Goal: Task Accomplishment & Management: Complete application form

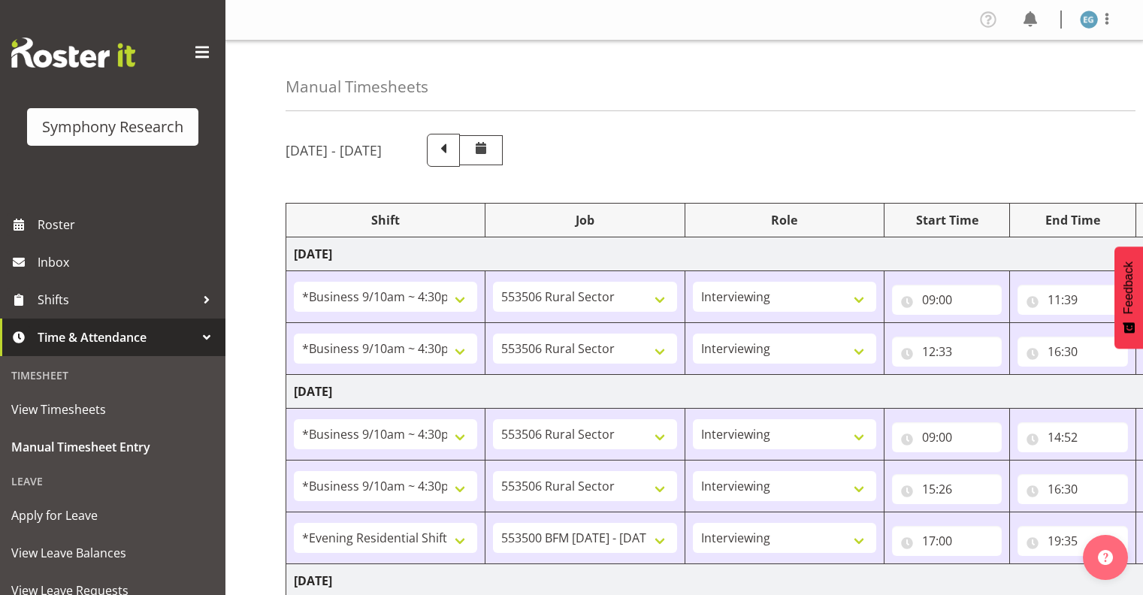
select select "26078"
select select "10587"
select select "26078"
select select "10587"
select select "26078"
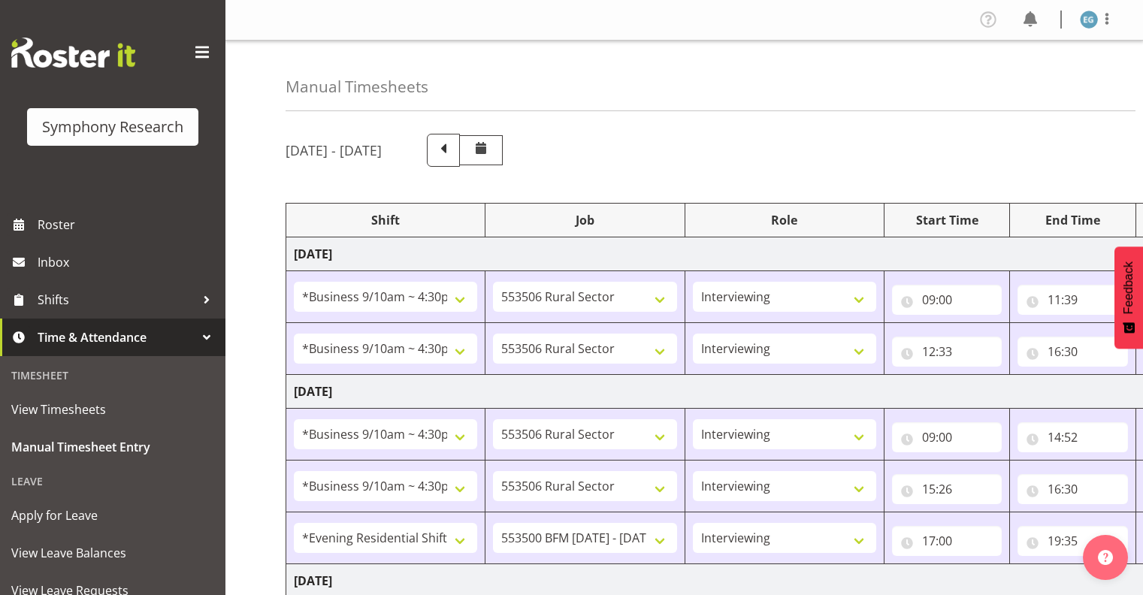
select select "10587"
select select "26078"
select select "10587"
select select "48116"
select select "10242"
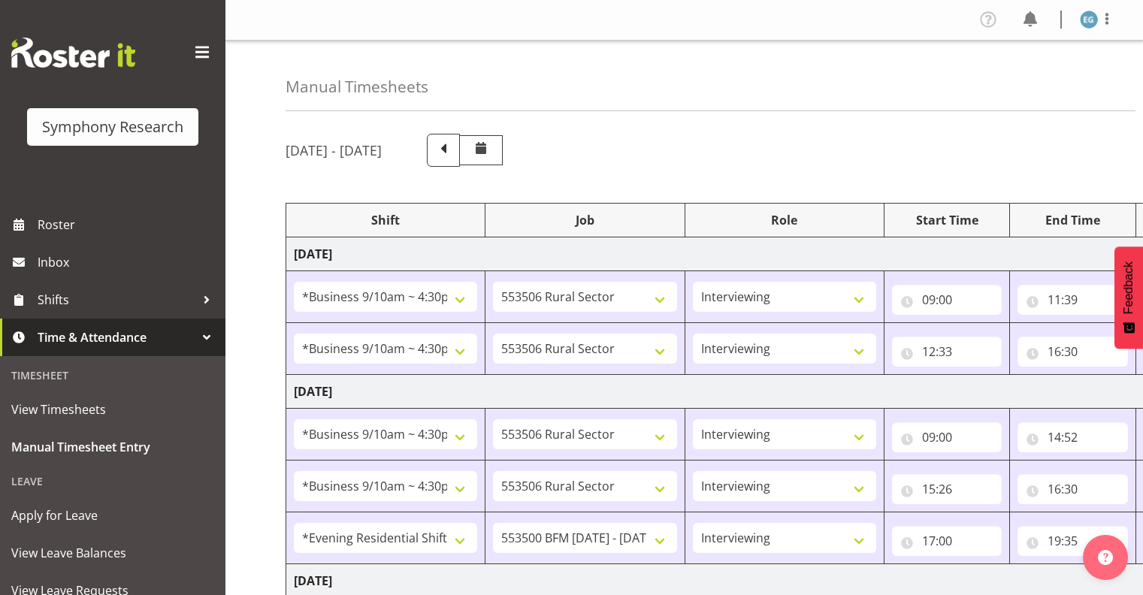
select select "26078"
select select "10587"
select select "26078"
select select "10587"
select select "48116"
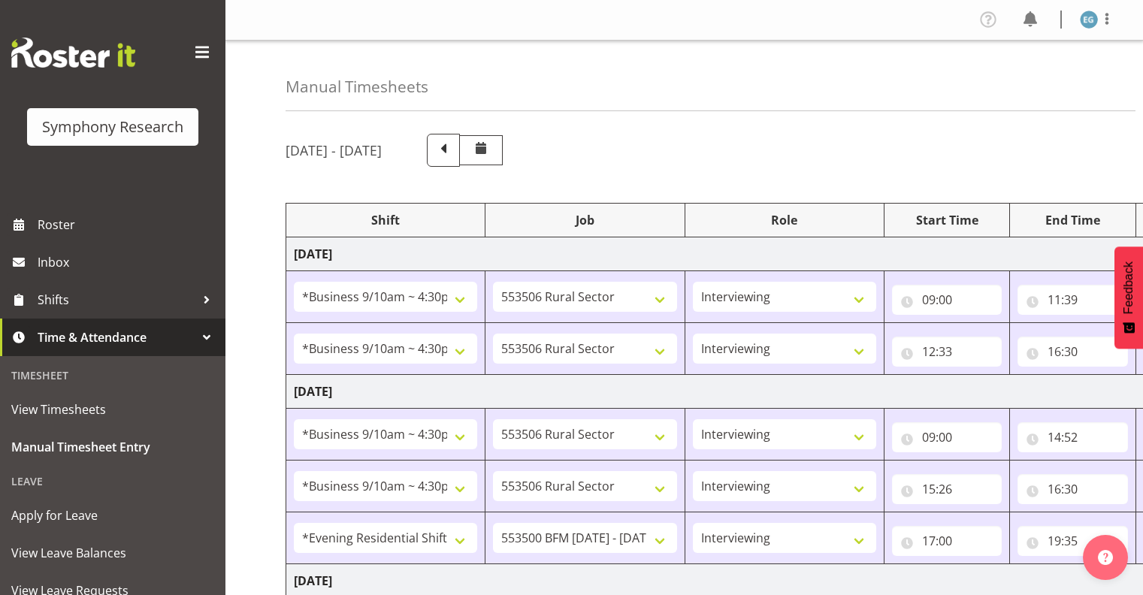
select select "10242"
select select "26078"
select select "10587"
select select "26078"
select select "10242"
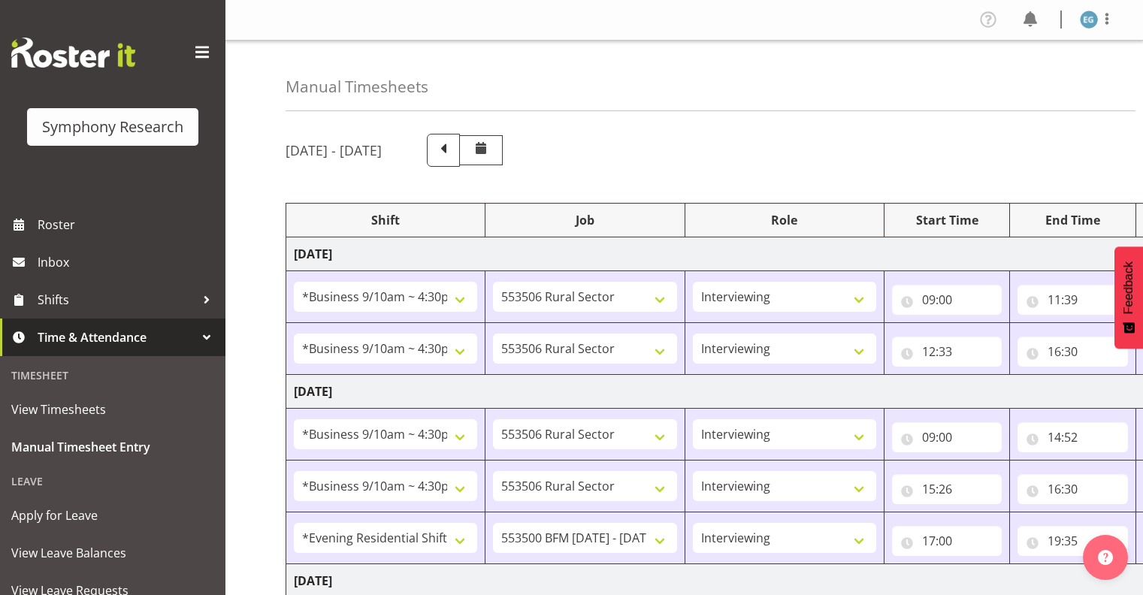
select select "26078"
select select "10587"
select select "26078"
select select "10242"
select select "26078"
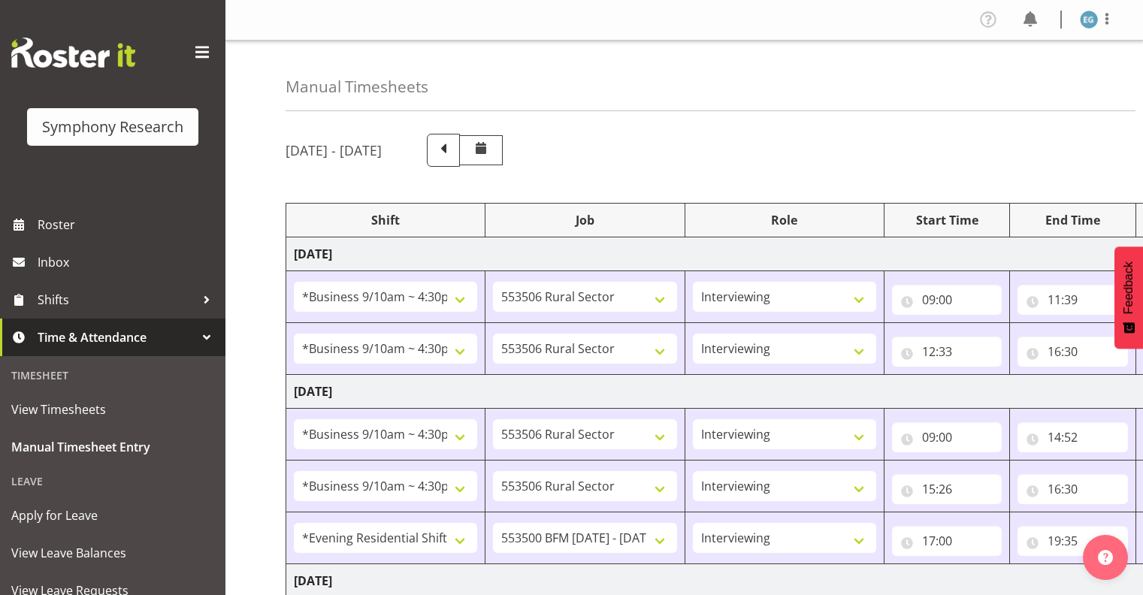
select select "10587"
select select "26078"
select select "10587"
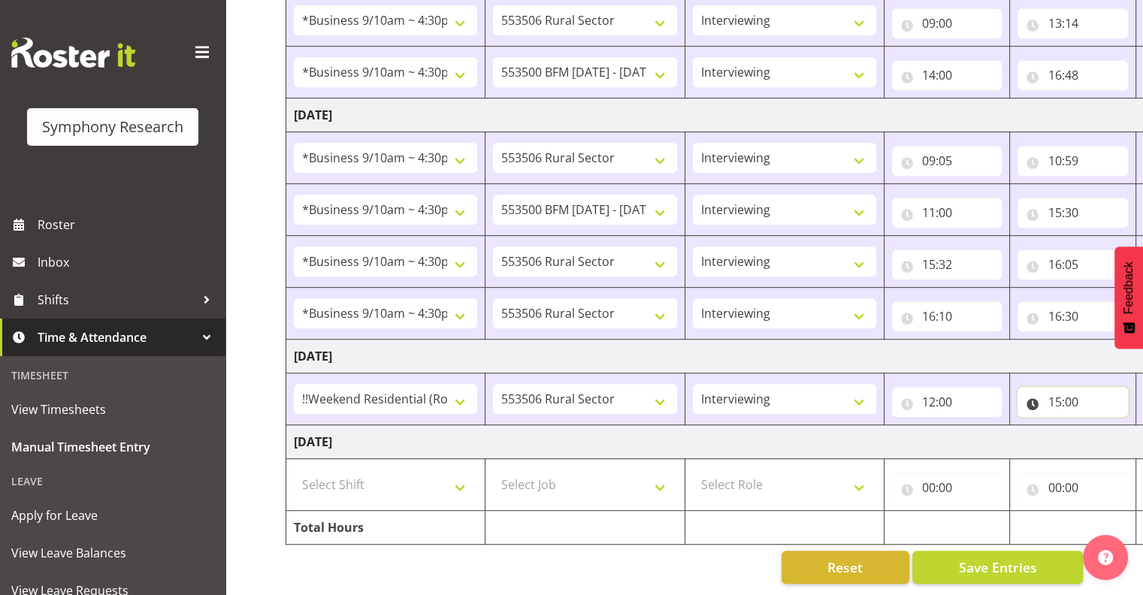
click at [1074, 388] on input "15:00" at bounding box center [1072, 402] width 110 height 30
click at [1118, 426] on select "00 01 02 03 04 05 06 07 08 09 10 11 12 13 14 15 16 17 18 19 20 21 22 23" at bounding box center [1120, 441] width 34 height 30
select select "14"
click at [1103, 426] on select "00 01 02 03 04 05 06 07 08 09 10 11 12 13 14 15 16 17 18 19 20 21 22 23" at bounding box center [1120, 441] width 34 height 30
type input "14:00"
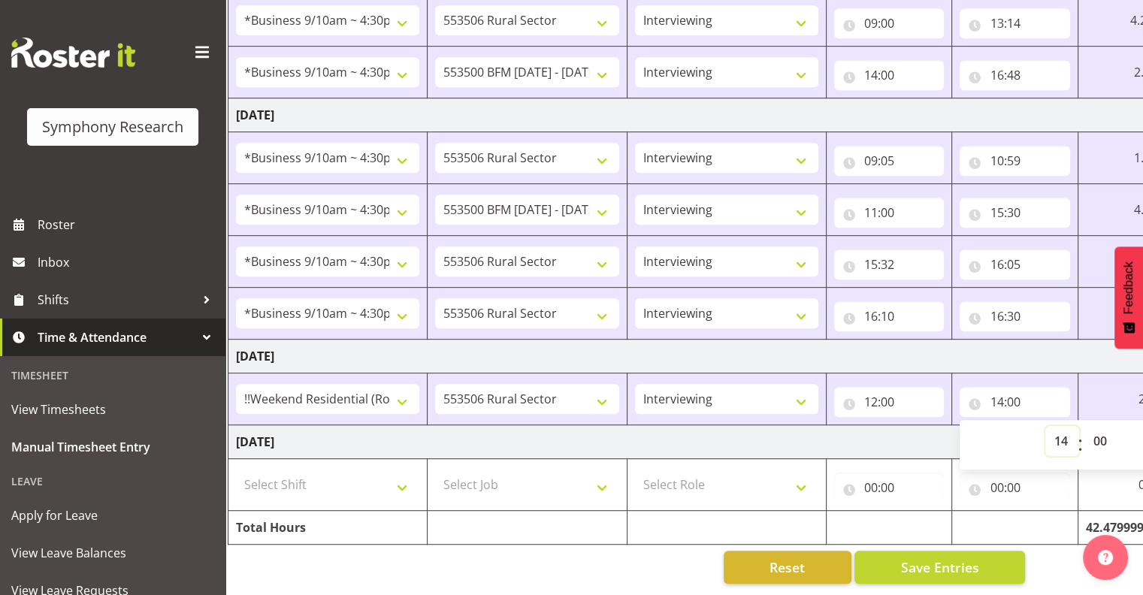
scroll to position [0, 195]
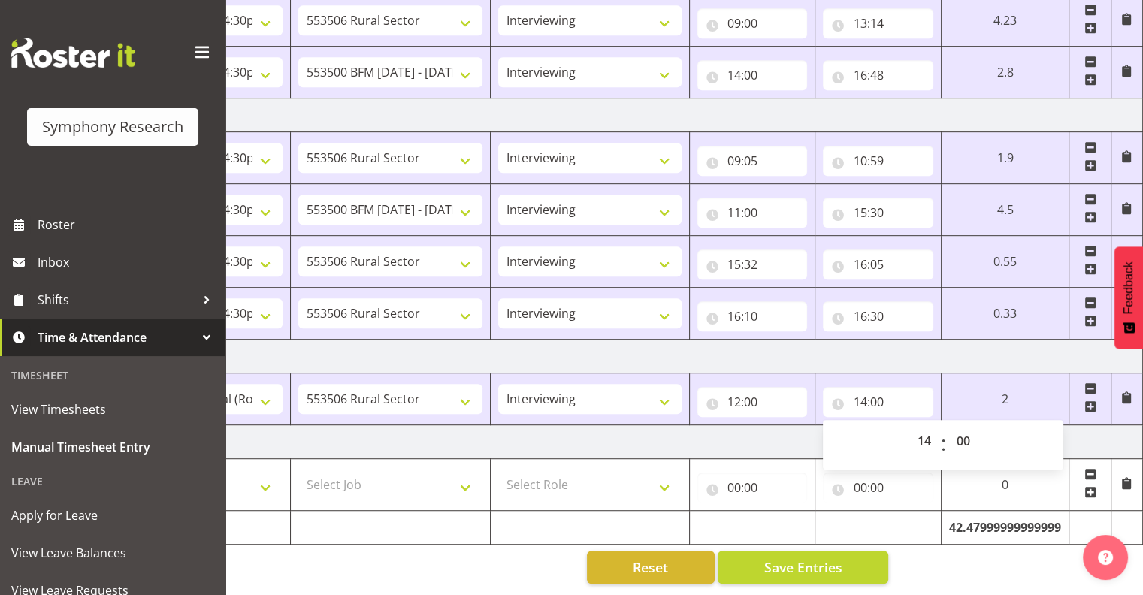
click at [1088, 401] on span at bounding box center [1090, 407] width 12 height 12
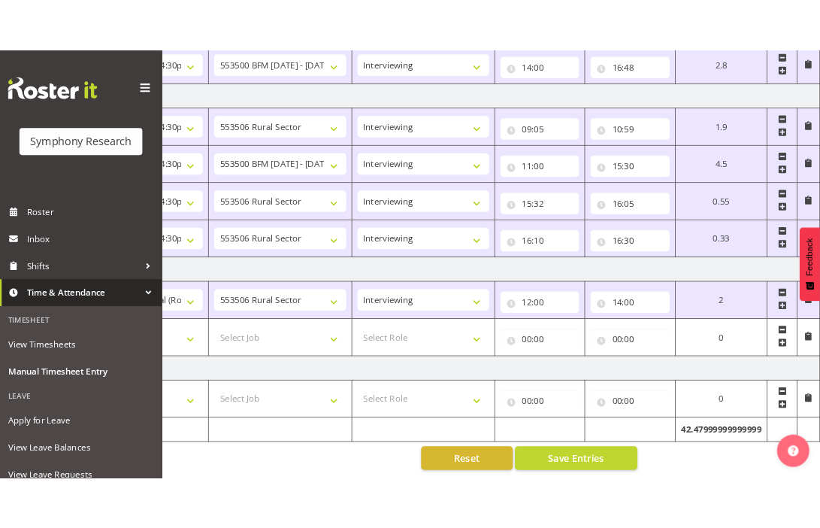
scroll to position [0, 0]
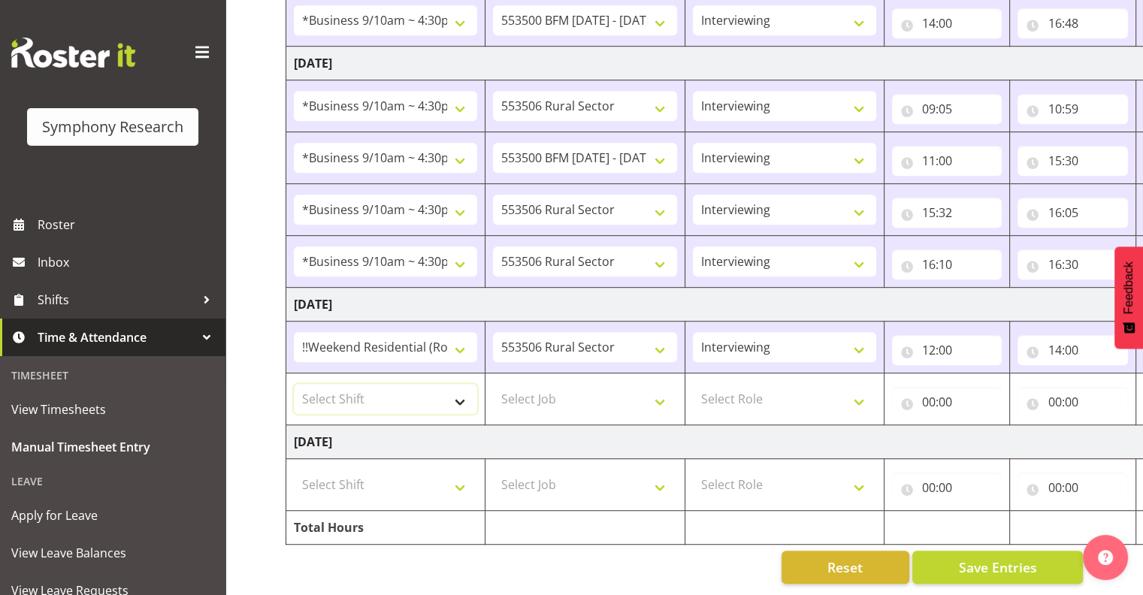
click at [457, 388] on select "Select Shift !!Weekend Residential (Roster IT Shift Label) *Business 9/10am ~ 4…" at bounding box center [385, 399] width 183 height 30
click at [294, 384] on select "Select Shift !!Weekend Residential (Roster IT Shift Label) *Business 9/10am ~ 4…" at bounding box center [385, 399] width 183 height 30
click at [463, 388] on select "!!Weekend Residential (Roster IT Shift Label) *Business 9/10am ~ 4:30pm *Busine…" at bounding box center [385, 399] width 183 height 30
select select "17154"
click at [294, 384] on select "!!Weekend Residential (Roster IT Shift Label) *Business 9/10am ~ 4:30pm *Busine…" at bounding box center [385, 399] width 183 height 30
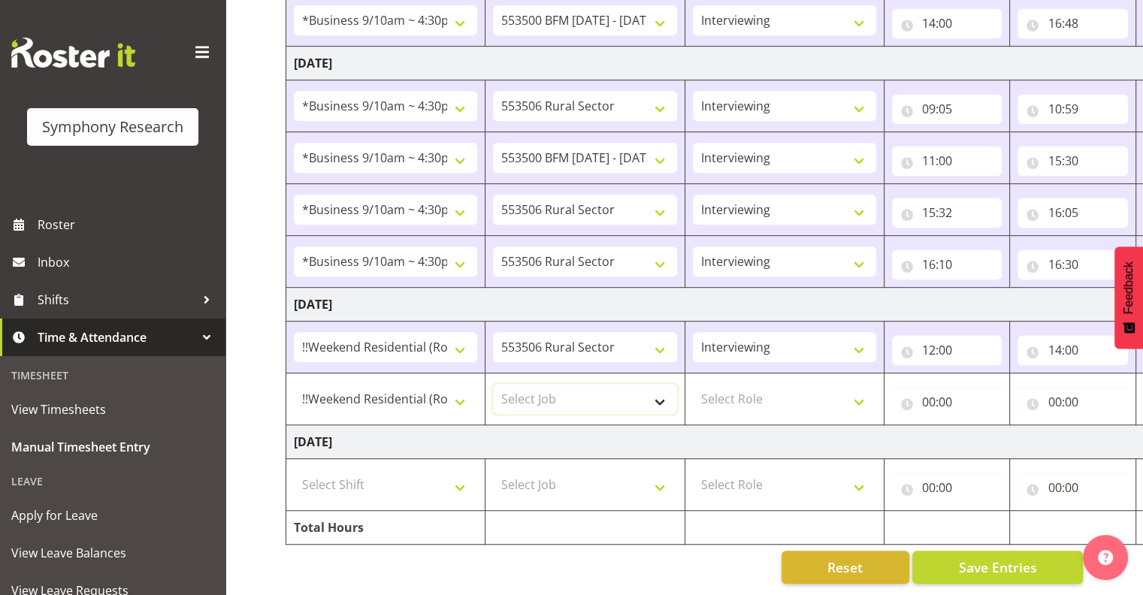
click at [659, 385] on select "Select Job 550060 IF Admin 553492 World Poll Aus Wave 2 Main 2025 553493 World …" at bounding box center [584, 399] width 183 height 30
select select "10587"
click at [493, 384] on select "Select Job 550060 IF Admin 553492 World Poll Aus Wave 2 Main 2025 553493 World …" at bounding box center [584, 399] width 183 height 30
click at [856, 387] on select "Select Role Interviewing Briefing" at bounding box center [784, 399] width 183 height 30
select select "47"
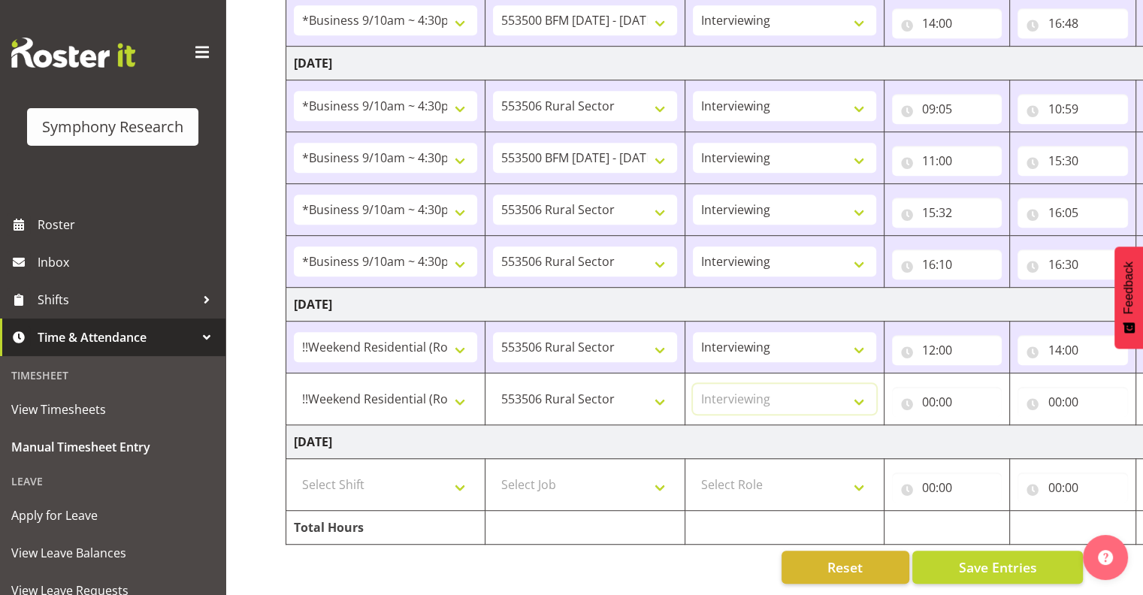
click at [693, 384] on select "Select Role Interviewing Briefing" at bounding box center [784, 399] width 183 height 30
click at [936, 389] on input "00:00" at bounding box center [947, 402] width 110 height 30
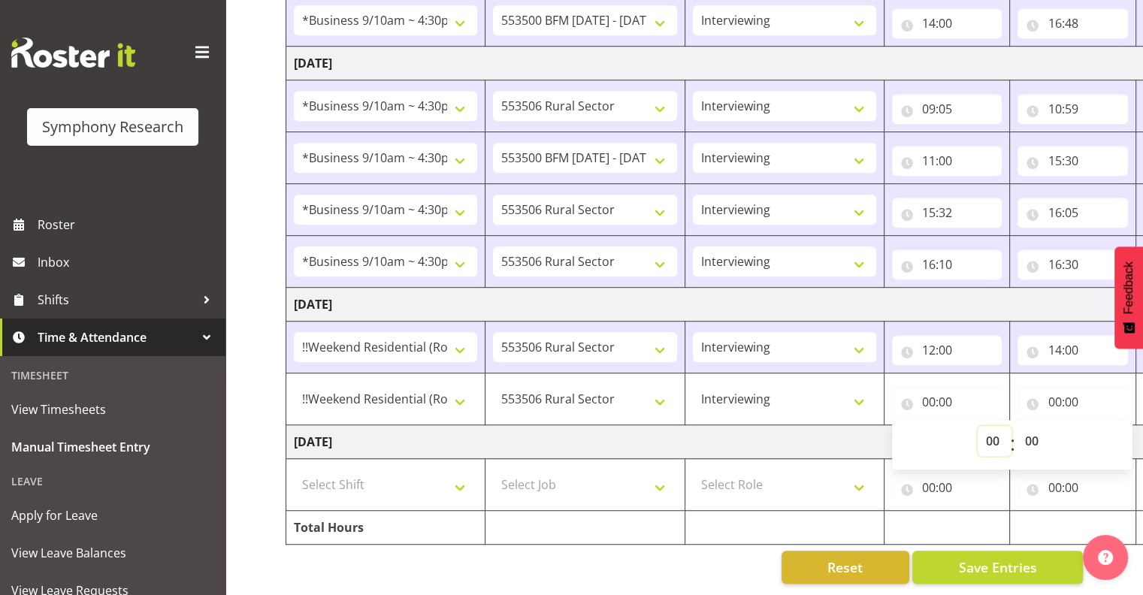
drag, startPoint x: 987, startPoint y: 425, endPoint x: 993, endPoint y: 431, distance: 9.0
click at [989, 426] on select "00 01 02 03 04 05 06 07 08 09 10 11 12 13 14 15 16 17 18 19 20 21 22 23" at bounding box center [995, 441] width 34 height 30
select select "14"
click at [978, 426] on select "00 01 02 03 04 05 06 07 08 09 10 11 12 13 14 15 16 17 18 19 20 21 22 23" at bounding box center [995, 441] width 34 height 30
type input "14:00"
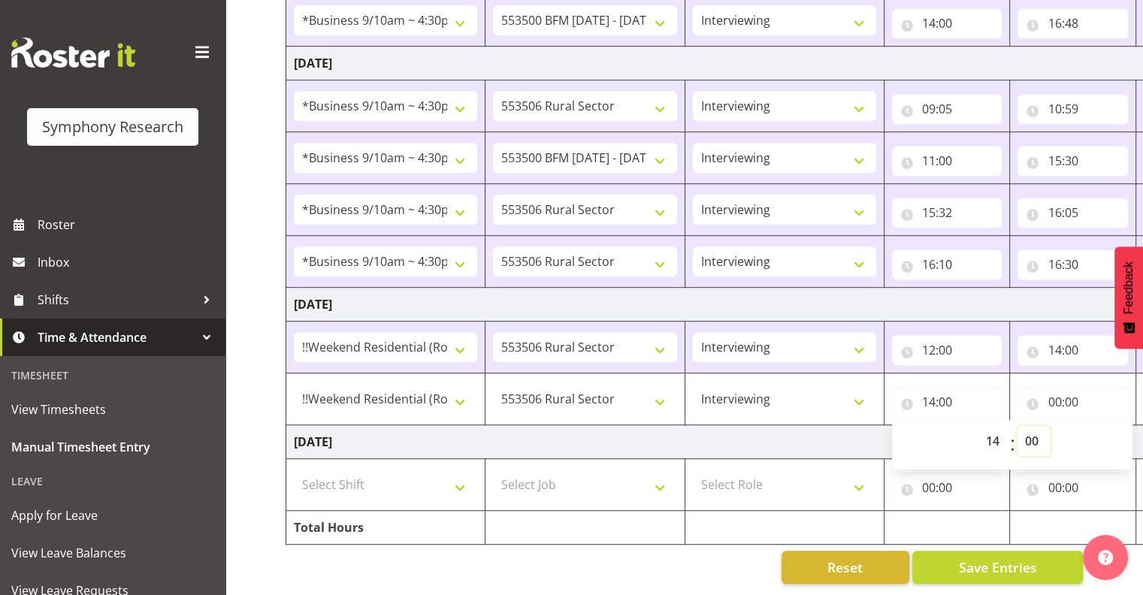
click at [1030, 427] on select "00 01 02 03 04 05 06 07 08 09 10 11 12 13 14 15 16 17 18 19 20 21 22 23 24 25 2…" at bounding box center [1034, 441] width 34 height 30
select select "30"
click at [1017, 426] on select "00 01 02 03 04 05 06 07 08 09 10 11 12 13 14 15 16 17 18 19 20 21 22 23 24 25 2…" at bounding box center [1034, 441] width 34 height 30
type input "14:30"
click at [1056, 389] on input "00:00" at bounding box center [1072, 402] width 110 height 30
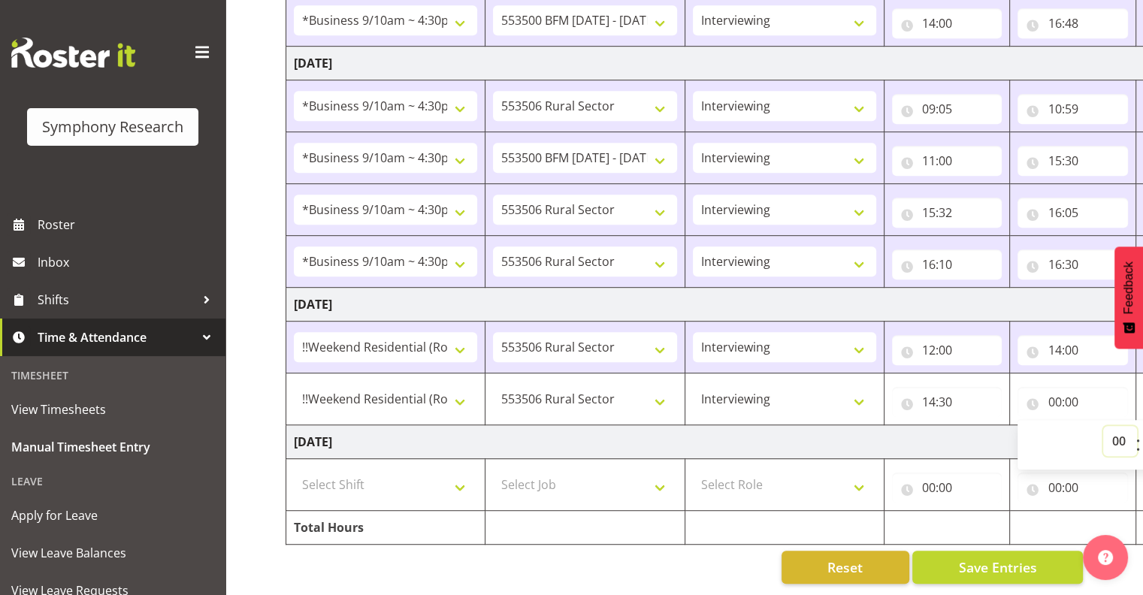
click at [1115, 428] on select "00 01 02 03 04 05 06 07 08 09 10 11 12 13 14 15 16 17 18 19 20 21 22 23" at bounding box center [1120, 441] width 34 height 30
select select "19"
click at [1103, 426] on select "00 01 02 03 04 05 06 07 08 09 10 11 12 13 14 15 16 17 18 19 20 21 22 23" at bounding box center [1120, 441] width 34 height 30
type input "19:00"
click at [972, 558] on span "Save Entries" at bounding box center [997, 568] width 78 height 20
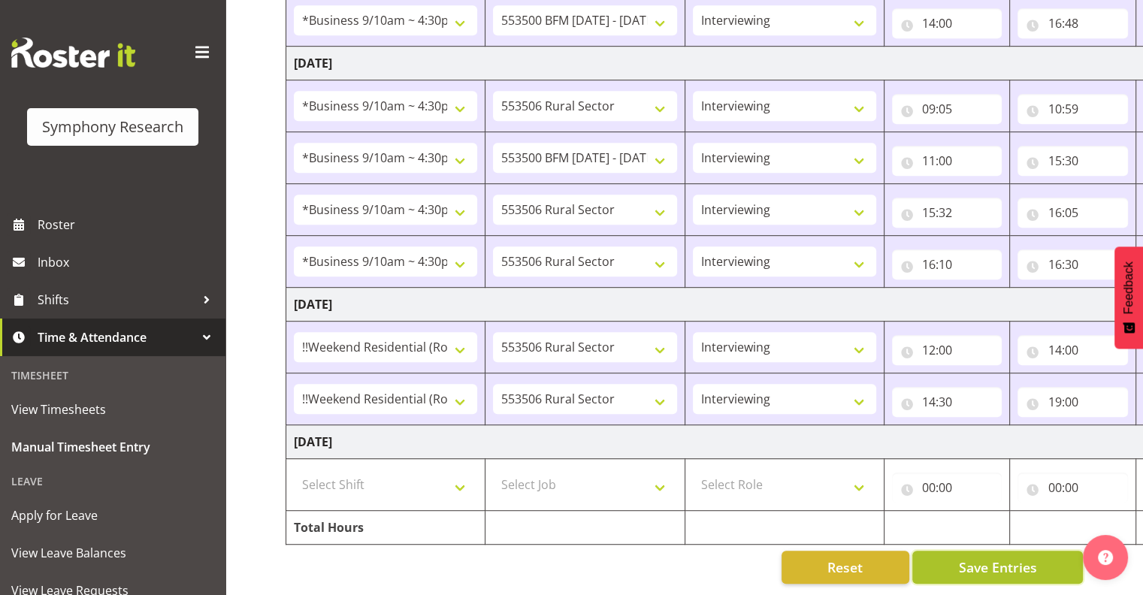
drag, startPoint x: 1002, startPoint y: 553, endPoint x: 1002, endPoint y: 562, distance: 9.0
click at [1002, 558] on span "Save Entries" at bounding box center [997, 568] width 78 height 20
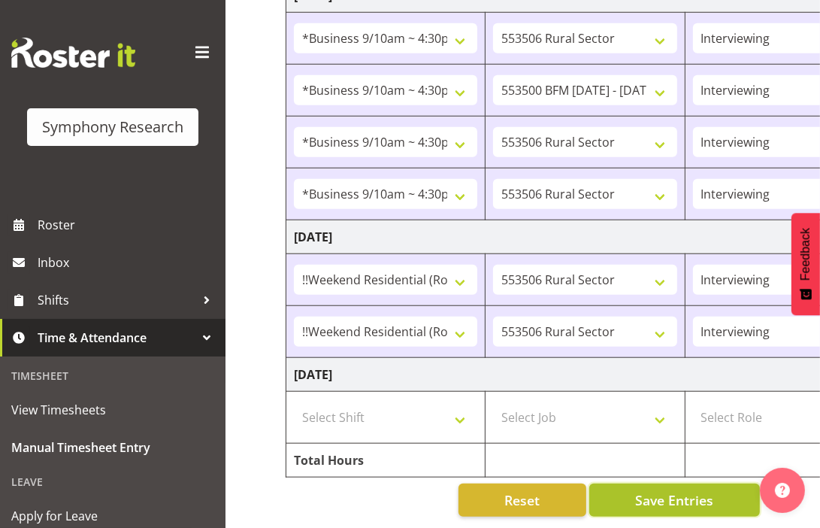
click at [646, 490] on span "Save Entries" at bounding box center [674, 500] width 78 height 20
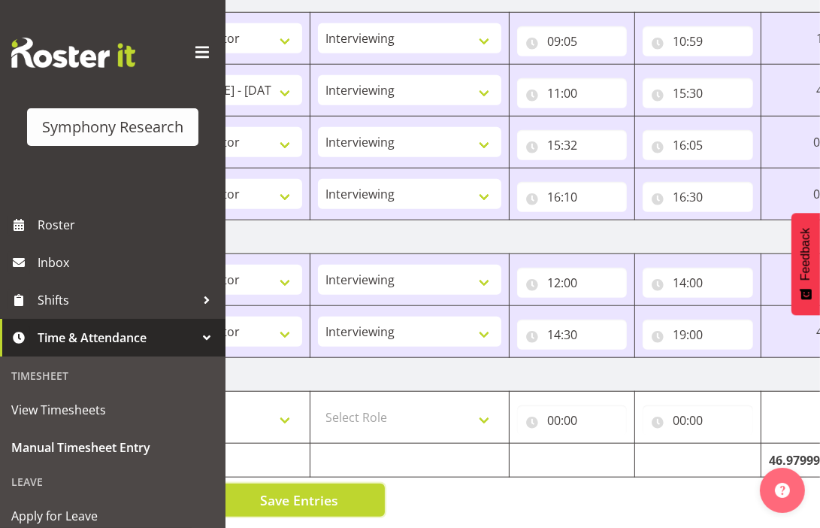
scroll to position [0, 517]
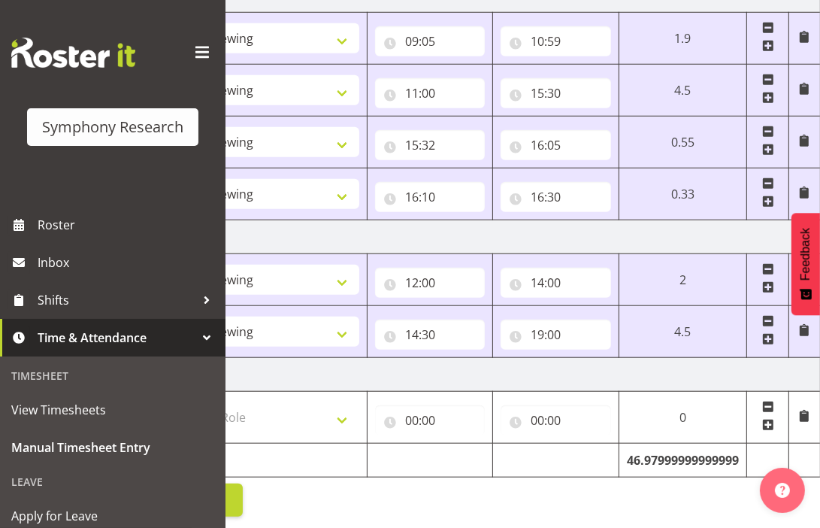
drag, startPoint x: 792, startPoint y: 516, endPoint x: 851, endPoint y: 522, distance: 58.9
click at [552, 321] on input "19:00" at bounding box center [555, 334] width 110 height 30
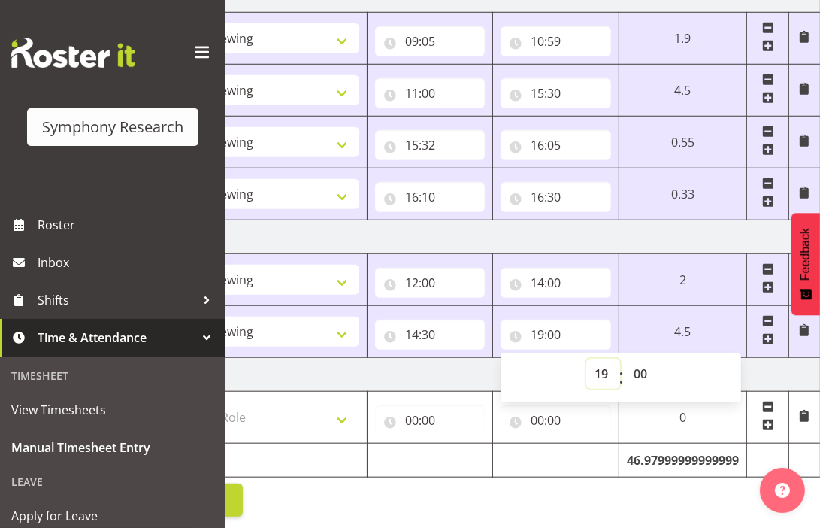
click at [603, 358] on select "00 01 02 03 04 05 06 07 08 09 10 11 12 13 14 15 16 17 18 19 20 21 22 23" at bounding box center [603, 373] width 34 height 30
select select "17"
click at [586, 358] on select "00 01 02 03 04 05 06 07 08 09 10 11 12 13 14 15 16 17 18 19 20 21 22 23" at bounding box center [603, 373] width 34 height 30
type input "17:00"
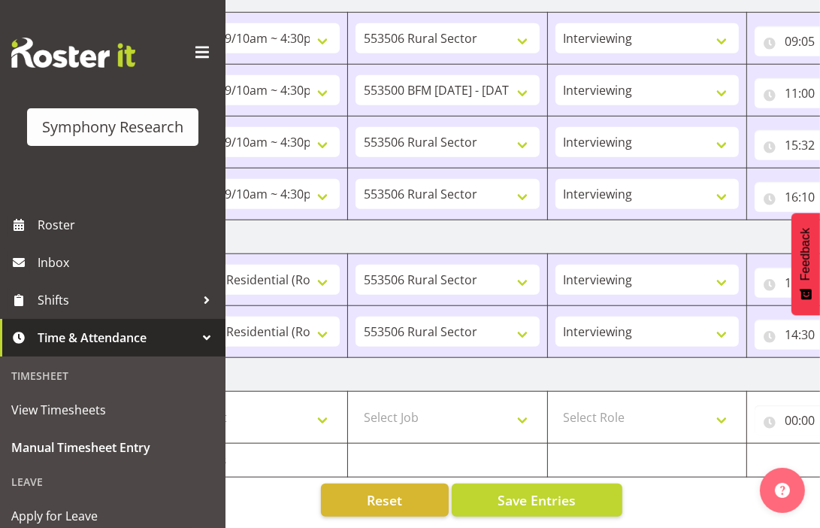
scroll to position [0, 74]
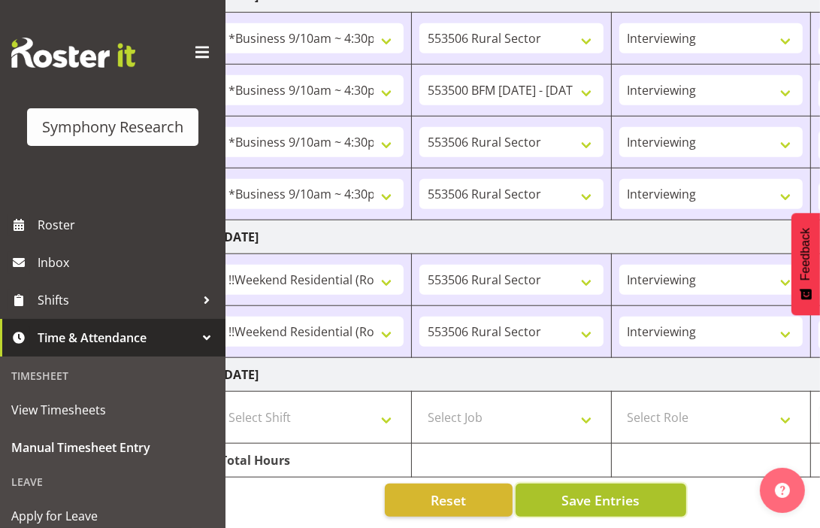
click at [577, 490] on span "Save Entries" at bounding box center [600, 500] width 78 height 20
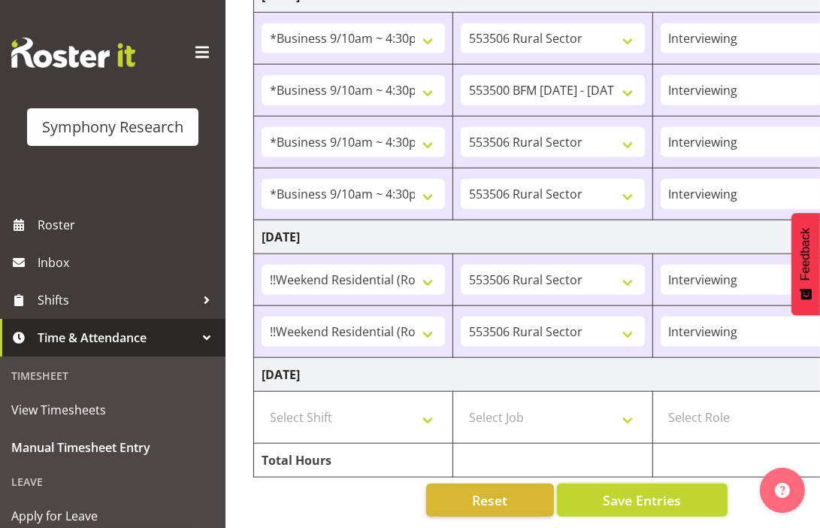
scroll to position [0, 0]
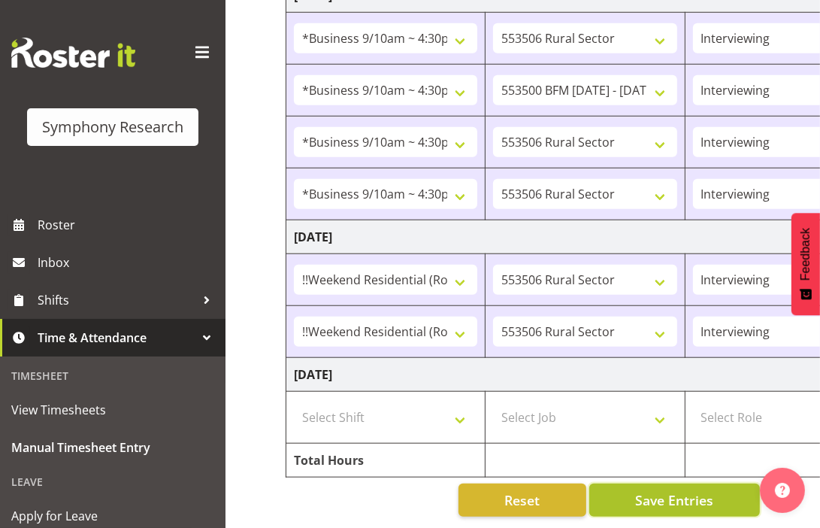
drag, startPoint x: 678, startPoint y: 489, endPoint x: 685, endPoint y: 486, distance: 8.1
click at [677, 490] on span "Save Entries" at bounding box center [674, 500] width 78 height 20
